Goal: Information Seeking & Learning: Understand process/instructions

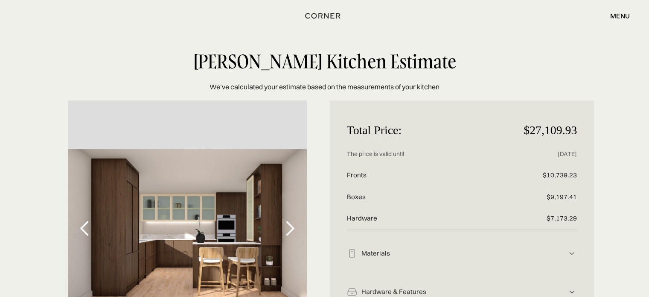
click at [35, 121] on div "Total Price: $27,109.93 Price without discount The price is valid until [DATE] …" at bounding box center [324, 246] width 649 height 293
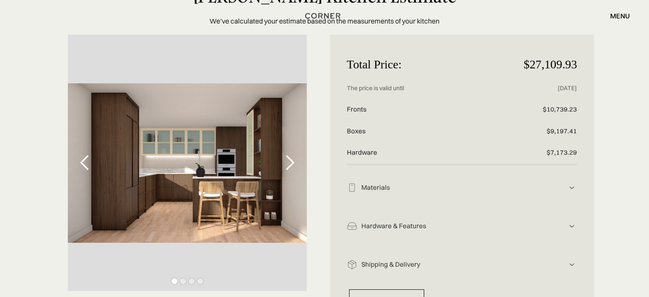
scroll to position [85, 0]
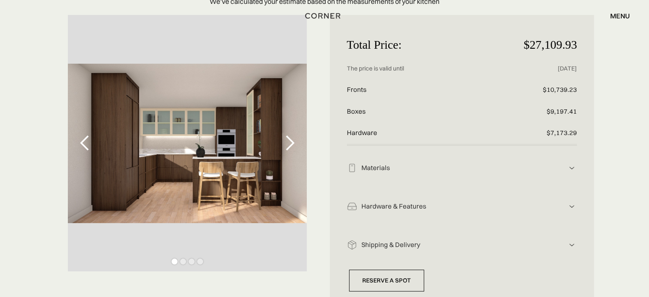
click at [443, 162] on div "Materials Fronts: stained natural oak wood veneer, flat-cut Boxes: stained natu…" at bounding box center [462, 165] width 230 height 38
click at [462, 174] on div "Materials Fronts: stained natural oak wood veneer, flat-cut Boxes: stained natu…" at bounding box center [462, 165] width 230 height 38
drag, startPoint x: 578, startPoint y: 169, endPoint x: 573, endPoint y: 169, distance: 4.7
click at [576, 170] on div "Total Price: $27,109.93 Price without discount The price is valid until 06/15/2…" at bounding box center [462, 161] width 265 height 293
click at [573, 169] on img at bounding box center [572, 168] width 10 height 10
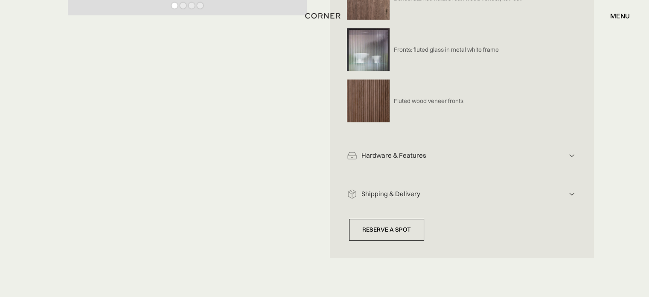
scroll to position [341, 0]
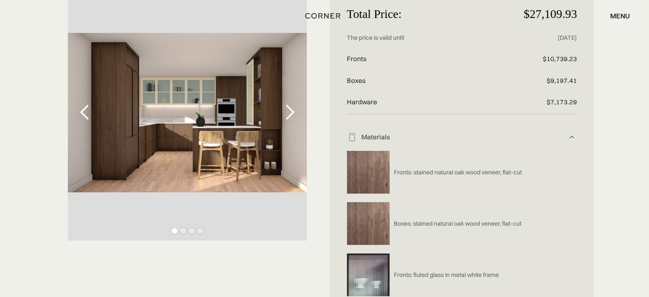
scroll to position [43, 0]
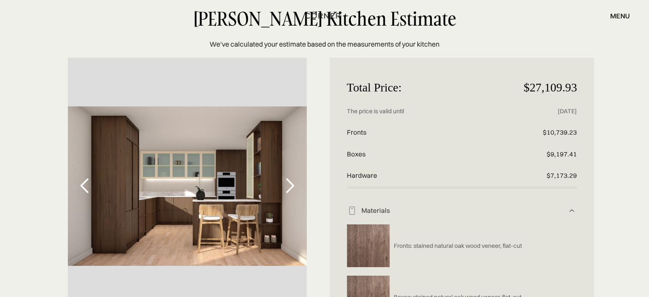
click at [280, 180] on div "next slide" at bounding box center [290, 186] width 34 height 256
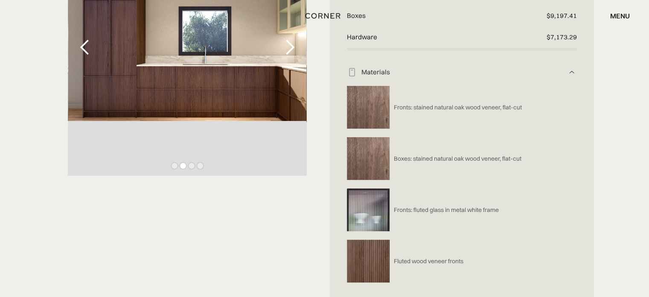
scroll to position [128, 0]
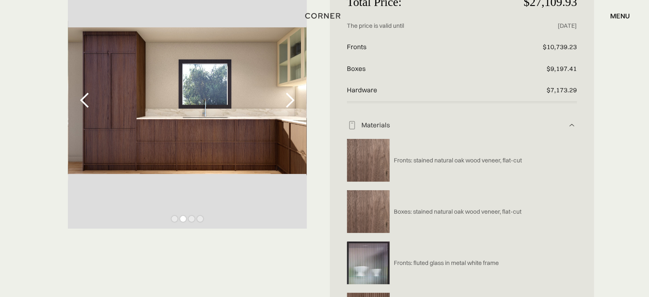
click at [291, 105] on div "next slide" at bounding box center [289, 100] width 17 height 17
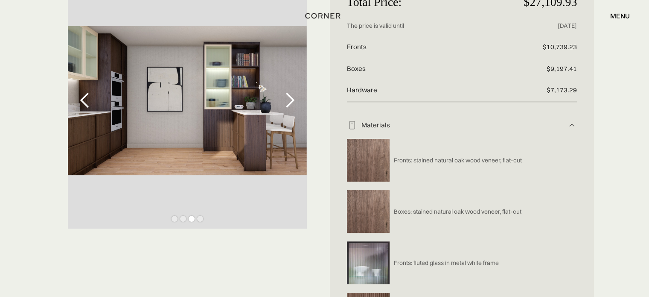
click at [291, 105] on div "next slide" at bounding box center [289, 100] width 17 height 17
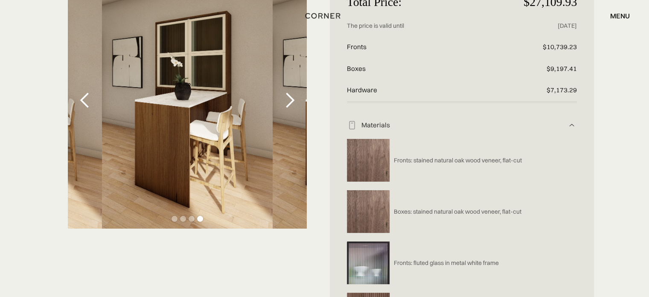
click at [291, 105] on div "next slide" at bounding box center [289, 100] width 17 height 17
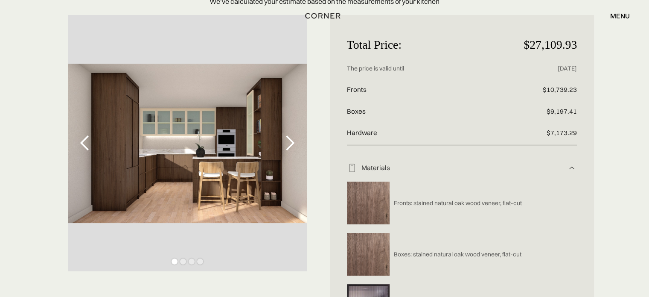
scroll to position [85, 0]
click at [292, 153] on div "next slide" at bounding box center [290, 143] width 34 height 256
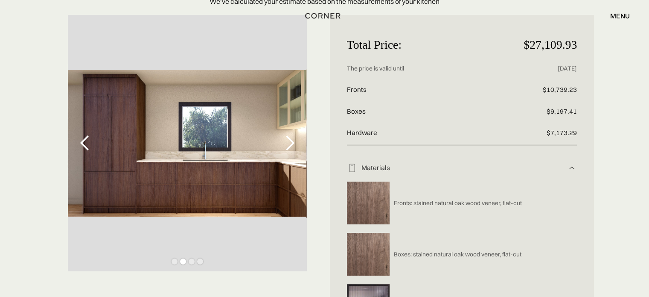
click at [290, 144] on div "next slide" at bounding box center [289, 142] width 17 height 17
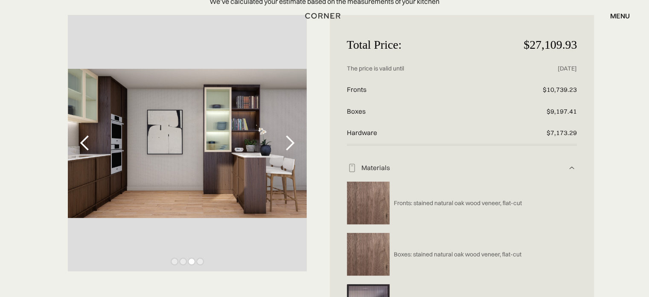
click at [290, 144] on div "next slide" at bounding box center [289, 142] width 17 height 17
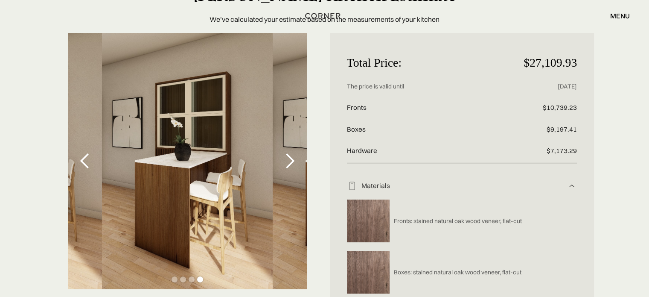
scroll to position [43, 0]
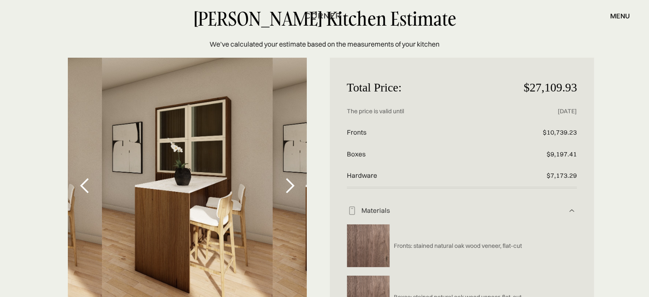
click at [288, 182] on div "next slide" at bounding box center [289, 185] width 17 height 17
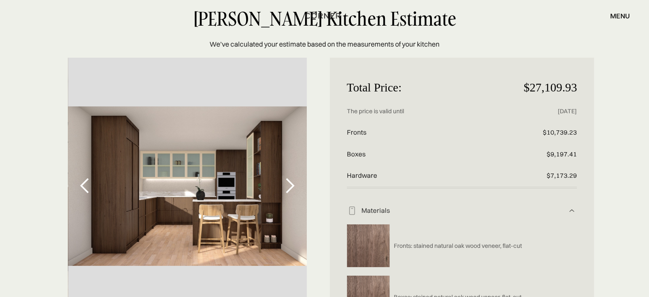
scroll to position [0, 0]
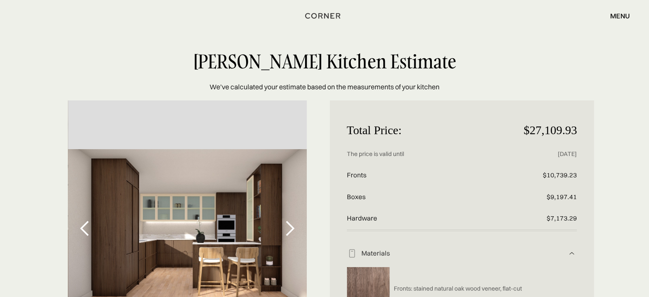
click at [295, 226] on div "next slide" at bounding box center [289, 228] width 17 height 17
